Goal: Information Seeking & Learning: Check status

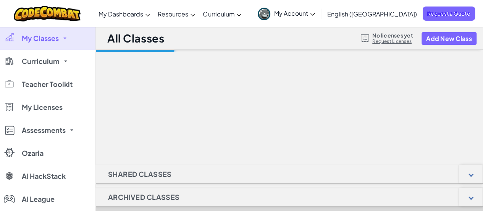
click at [60, 38] on link "My Classes" at bounding box center [48, 38] width 96 height 23
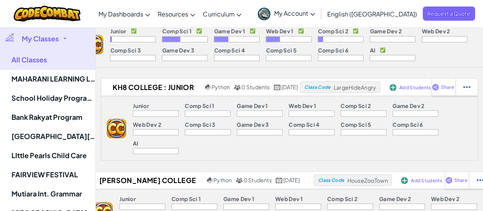
scroll to position [802, 0]
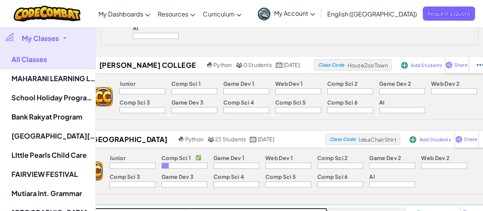
click at [132, 207] on h2 "KidzTechCentre Class" at bounding box center [126, 212] width 109 height 11
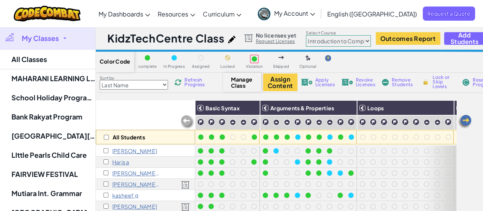
click at [339, 40] on select "Junior Introduction to Computer Science Game Development 1 Web Development 1 Co…" at bounding box center [338, 40] width 65 height 11
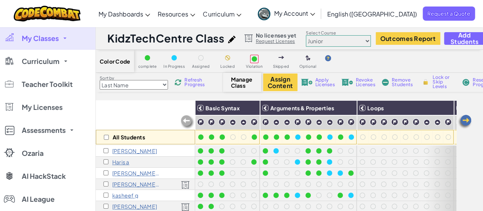
click at [306, 35] on select "Junior Introduction to Computer Science Game Development 1 Web Development 1 Co…" at bounding box center [338, 40] width 65 height 11
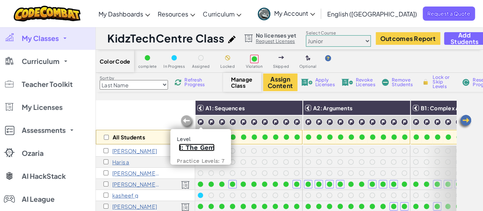
click at [201, 147] on link "1: The Gem" at bounding box center [197, 147] width 36 height 8
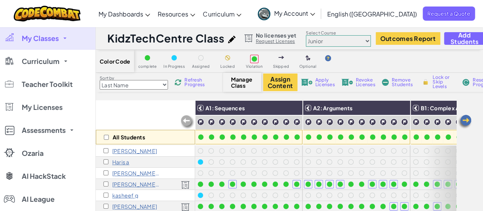
click at [335, 41] on select "Junior Introduction to Computer Science Game Development 1 Web Development 1 Co…" at bounding box center [338, 40] width 65 height 11
select select "560f1a9f22961295f9427742"
click at [306, 35] on select "Junior Introduction to Computer Science Game Development 1 Web Development 1 Co…" at bounding box center [338, 40] width 65 height 11
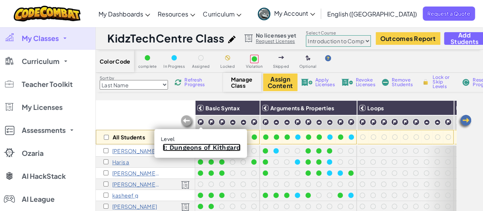
click at [200, 147] on link "1: Dungeons of Kithgard" at bounding box center [202, 147] width 78 height 8
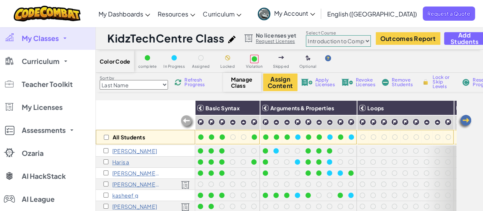
click at [353, 41] on select "Junior Introduction to Computer Science Game Development 1 Web Development 1 Co…" at bounding box center [338, 40] width 65 height 11
click at [306, 35] on select "Junior Introduction to Computer Science Game Development 1 Web Development 1 Co…" at bounding box center [338, 40] width 65 height 11
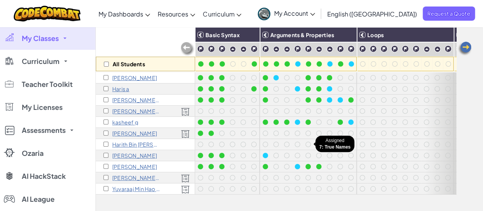
scroll to position [76, 0]
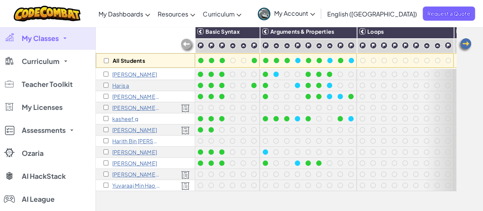
click at [474, 47] on div "All Students Basic Syntax Arguments & Properties Loops Variables [PERSON_NAME] …" at bounding box center [289, 135] width 387 height 222
click at [471, 46] on img at bounding box center [464, 44] width 15 height 15
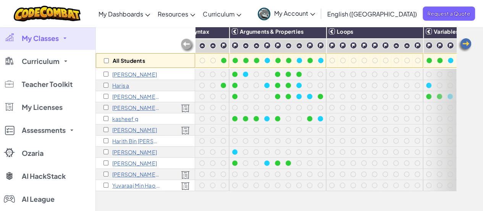
click at [471, 46] on img at bounding box center [464, 44] width 15 height 15
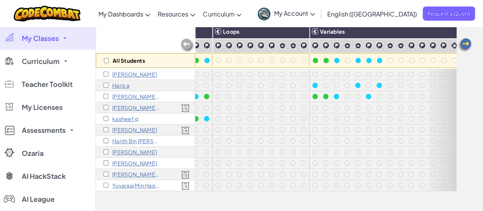
click at [471, 46] on img at bounding box center [464, 44] width 15 height 15
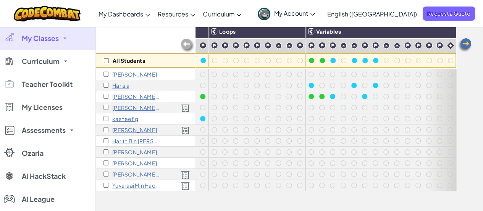
scroll to position [0, 154]
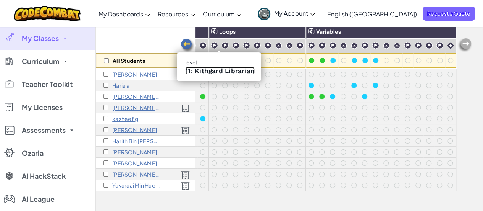
click at [222, 70] on link "11: Kithgard Librarian" at bounding box center [220, 71] width 70 height 8
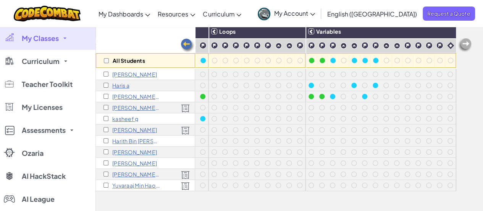
click at [185, 130] on img at bounding box center [185, 130] width 9 height 8
click at [130, 128] on p "[PERSON_NAME]" at bounding box center [134, 129] width 45 height 6
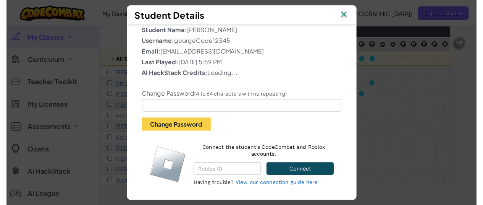
scroll to position [1, 0]
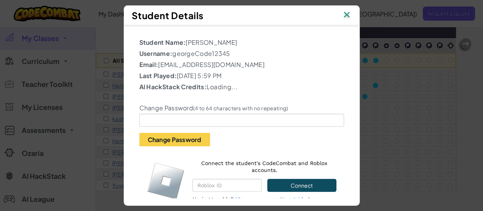
click at [348, 18] on img at bounding box center [347, 15] width 10 height 11
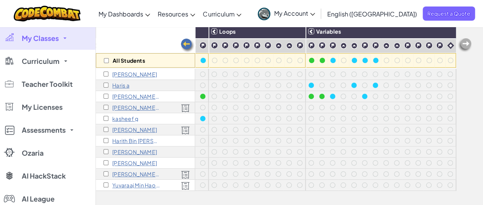
click at [186, 130] on img at bounding box center [185, 130] width 9 height 8
click at [131, 130] on p "[PERSON_NAME]" at bounding box center [134, 129] width 45 height 6
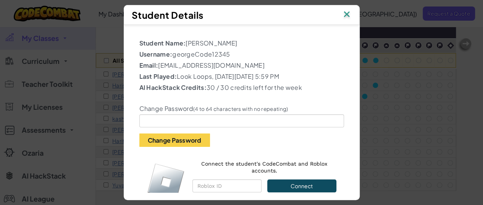
click at [355, 13] on div "Student Details" at bounding box center [242, 15] width 236 height 20
click at [352, 12] on img at bounding box center [347, 14] width 10 height 11
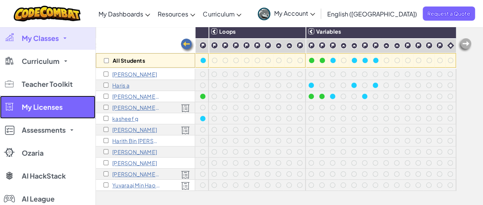
click at [45, 108] on span "My Licenses" at bounding box center [42, 107] width 41 height 7
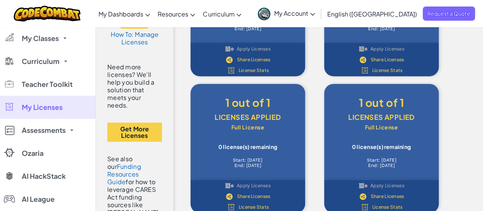
scroll to position [76, 0]
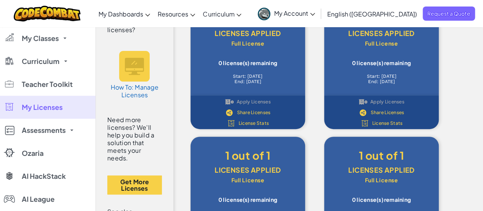
click at [250, 122] on span "License Stats" at bounding box center [254, 123] width 31 height 5
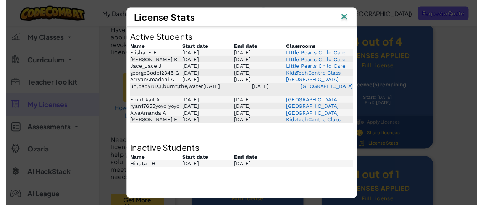
scroll to position [0, 0]
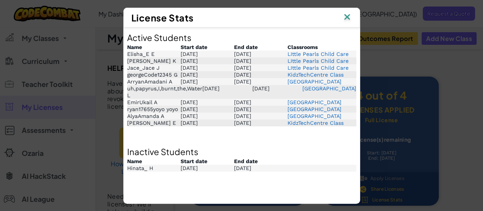
click at [352, 12] on img at bounding box center [347, 17] width 10 height 11
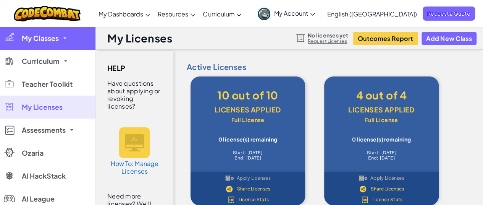
click at [57, 40] on span "My Classes" at bounding box center [40, 38] width 37 height 7
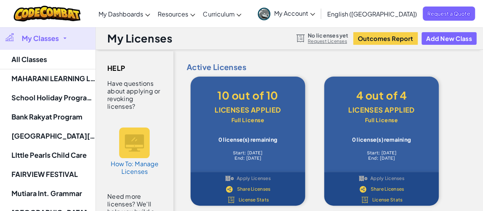
click at [41, 49] on link "My Classes" at bounding box center [48, 38] width 96 height 23
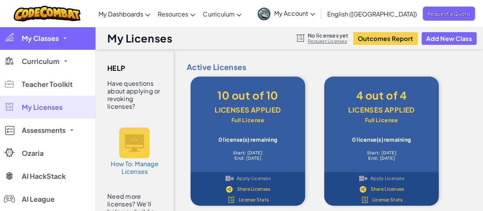
click at [50, 44] on link "My Classes" at bounding box center [48, 38] width 96 height 23
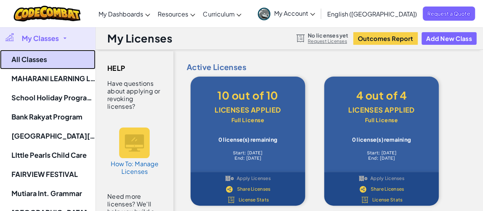
click at [52, 60] on link "All Classes" at bounding box center [48, 59] width 96 height 19
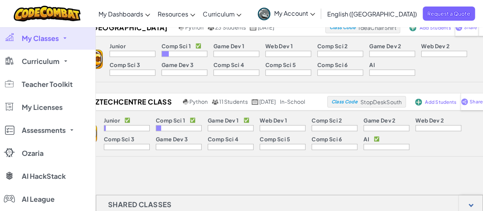
scroll to position [841, 0]
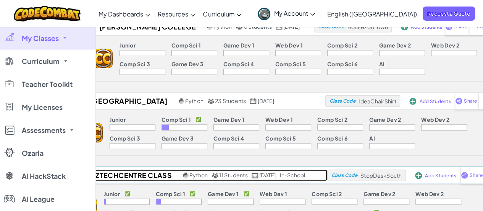
click at [125, 169] on h2 "KidzTechCentre Class" at bounding box center [126, 174] width 109 height 11
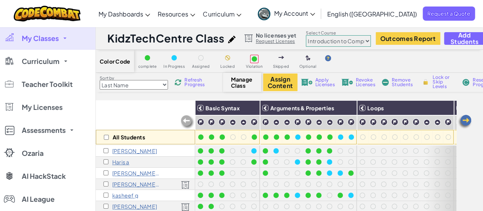
click at [328, 43] on select "Junior Introduction to Computer Science Game Development 1 Web Development 1 Co…" at bounding box center [338, 40] width 65 height 11
click at [353, 43] on select "Junior Introduction to Computer Science Game Development 1 Web Development 1 Co…" at bounding box center [338, 40] width 65 height 11
select select "65f32b6c87c07dbeb5ba1936"
click at [306, 35] on select "Junior Introduction to Computer Science Game Development 1 Web Development 1 Co…" at bounding box center [338, 40] width 65 height 11
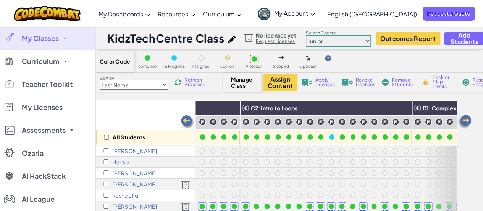
click at [352, 39] on select "Junior Introduction to Computer Science Game Development 1 Web Development 1 Co…" at bounding box center [338, 40] width 65 height 11
click at [342, 43] on select "Junior Introduction to Computer Science Game Development 1 Web Development 1 Co…" at bounding box center [338, 40] width 65 height 11
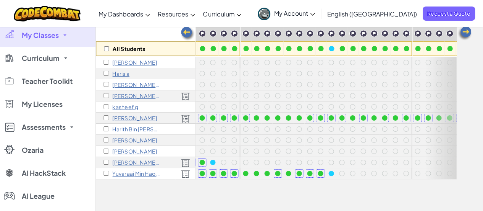
scroll to position [76, 0]
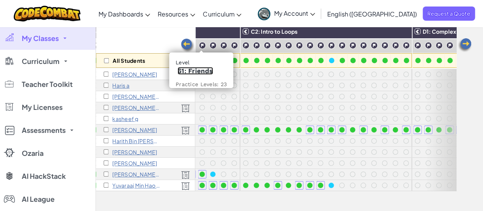
click at [199, 71] on link "61: Friends" at bounding box center [196, 71] width 36 height 8
